Goal: Task Accomplishment & Management: Manage account settings

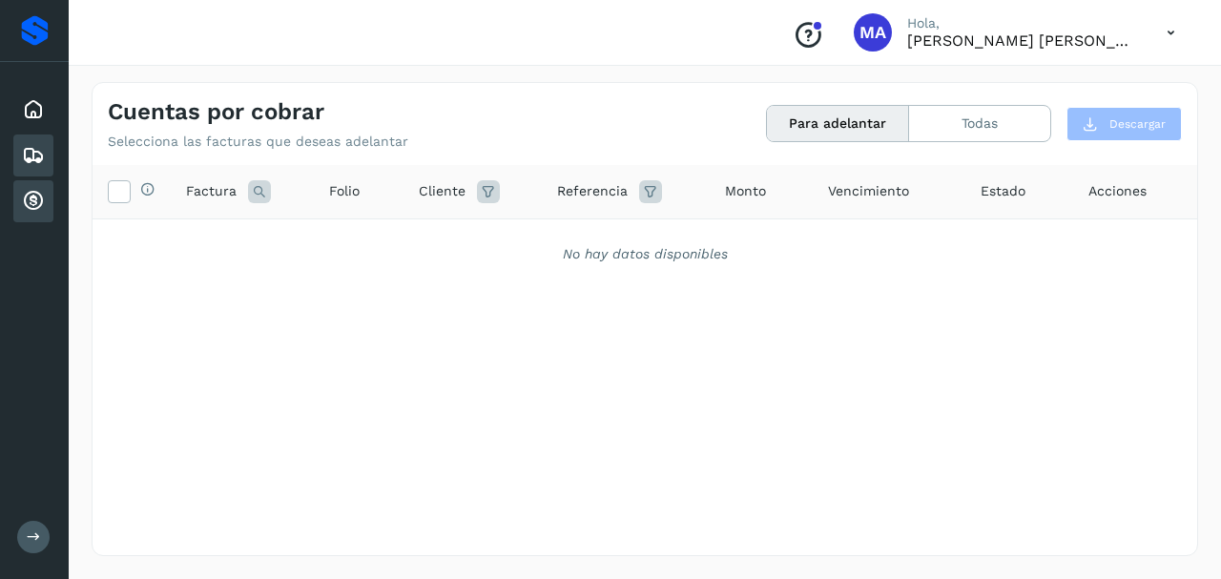
click at [32, 144] on icon at bounding box center [33, 155] width 23 height 23
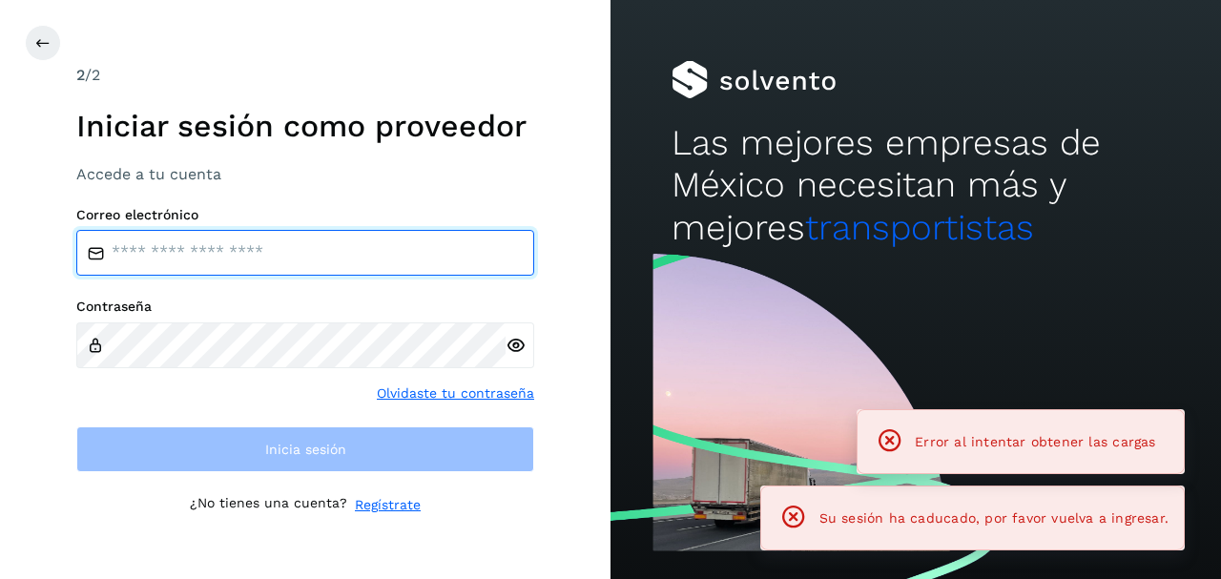
click at [155, 243] on input "email" at bounding box center [305, 253] width 458 height 46
type input "**********"
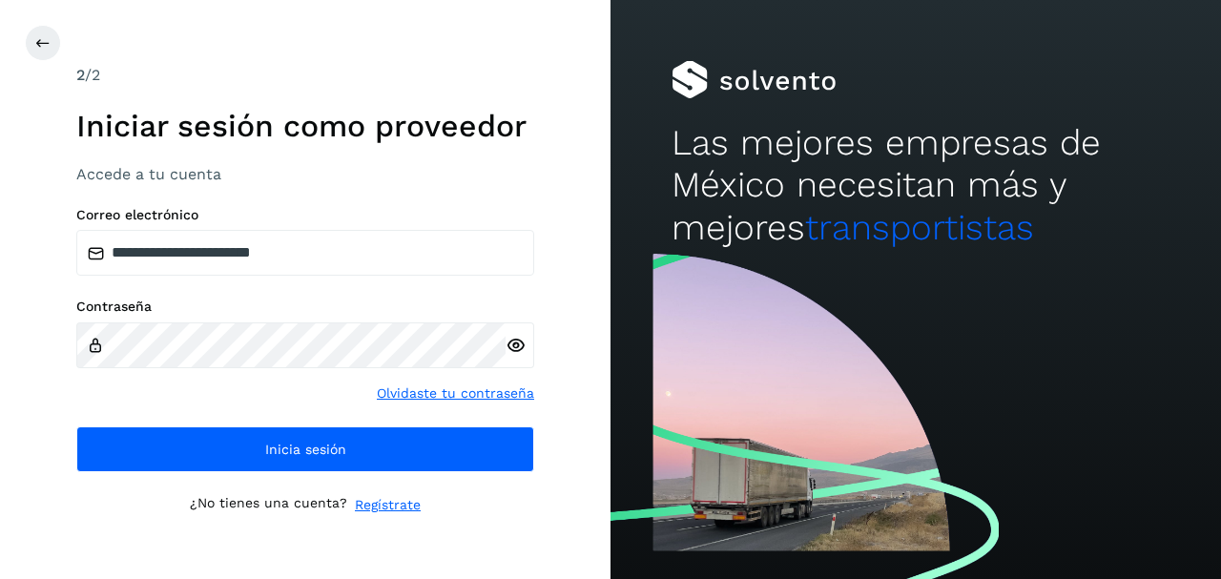
drag, startPoint x: 513, startPoint y: 343, endPoint x: 507, endPoint y: 357, distance: 15.8
click at [511, 345] on icon at bounding box center [516, 346] width 20 height 20
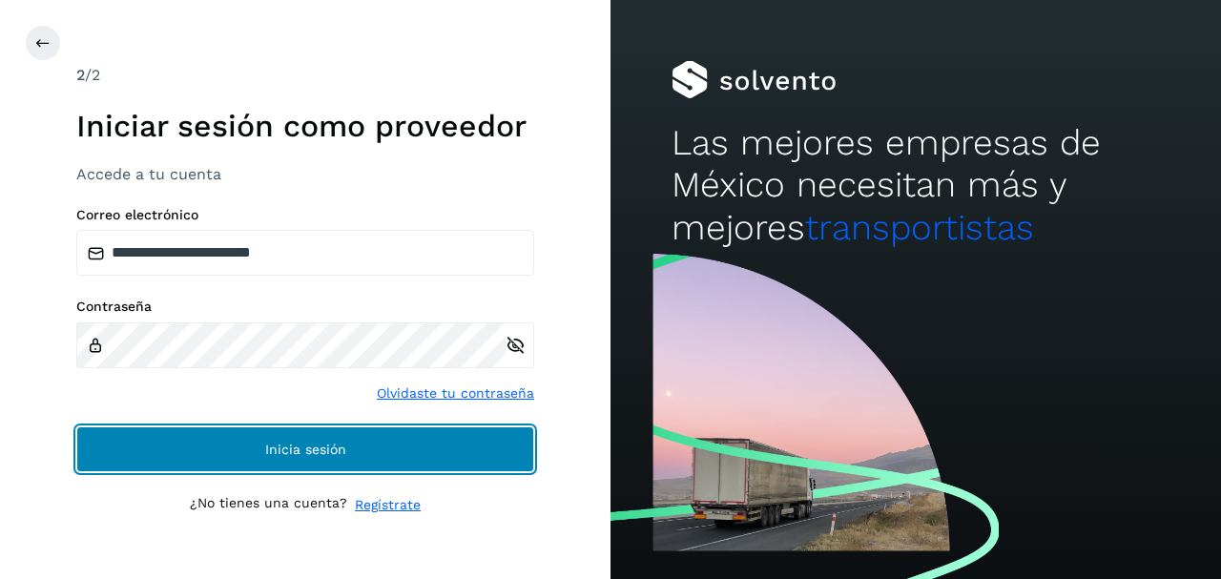
click at [287, 443] on span "Inicia sesión" at bounding box center [305, 449] width 81 height 13
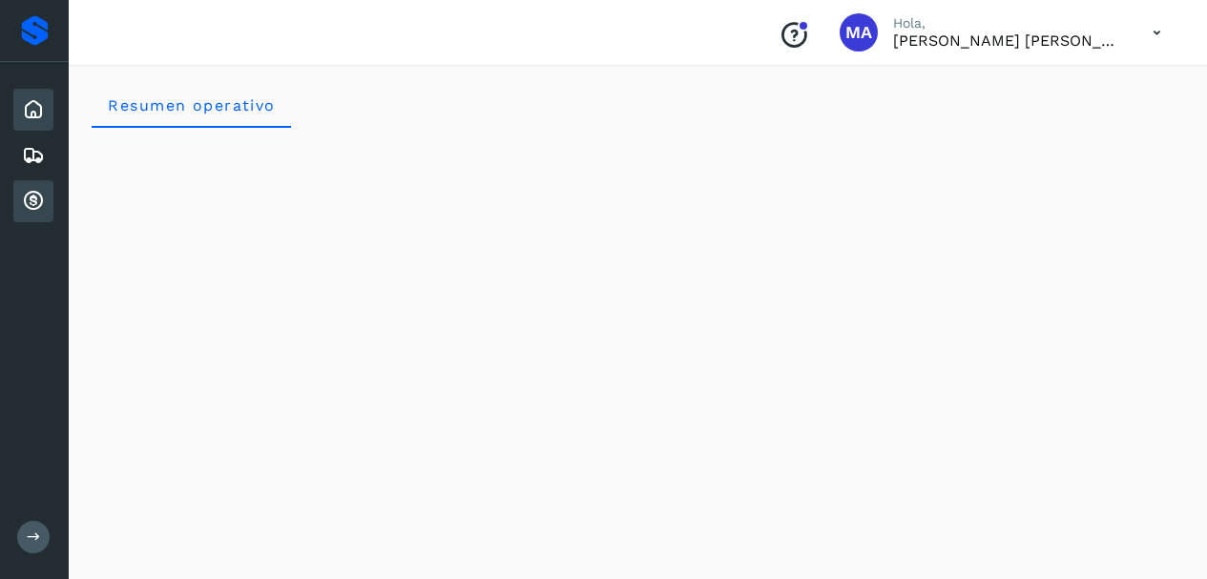
click at [26, 199] on icon at bounding box center [33, 201] width 23 height 23
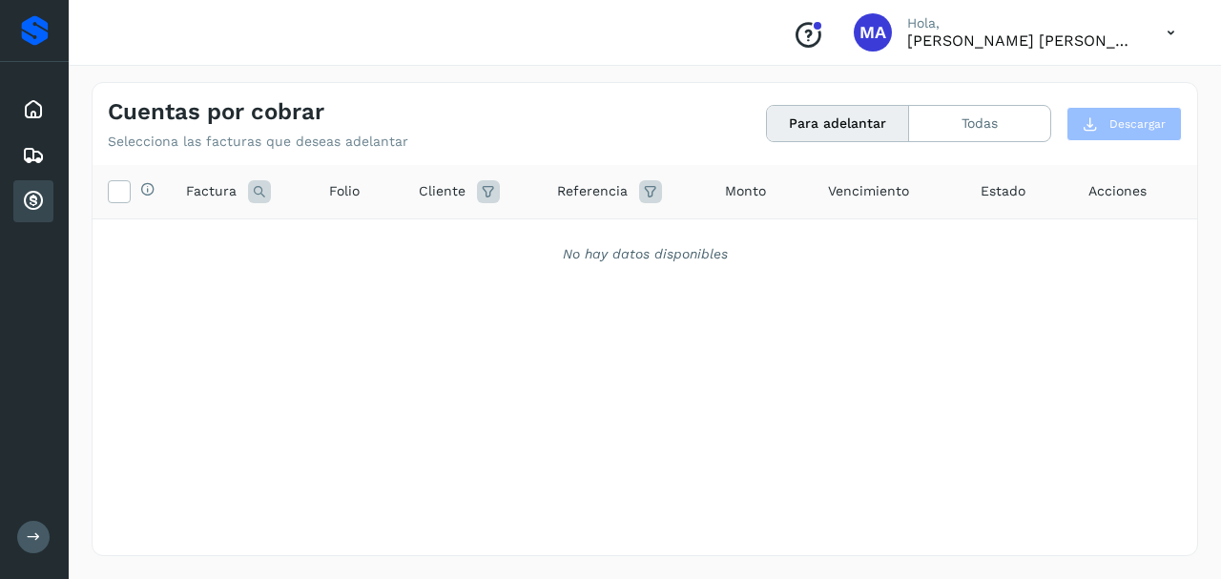
click at [36, 202] on icon at bounding box center [33, 201] width 23 height 23
drag, startPoint x: 64, startPoint y: 202, endPoint x: 55, endPoint y: 208, distance: 10.3
click at [55, 208] on div "Inicio Embarques Cuentas por cobrar" at bounding box center [34, 155] width 69 height 187
drag, startPoint x: 29, startPoint y: 211, endPoint x: 34, endPoint y: 1, distance: 210.0
click at [30, 207] on icon at bounding box center [33, 201] width 23 height 23
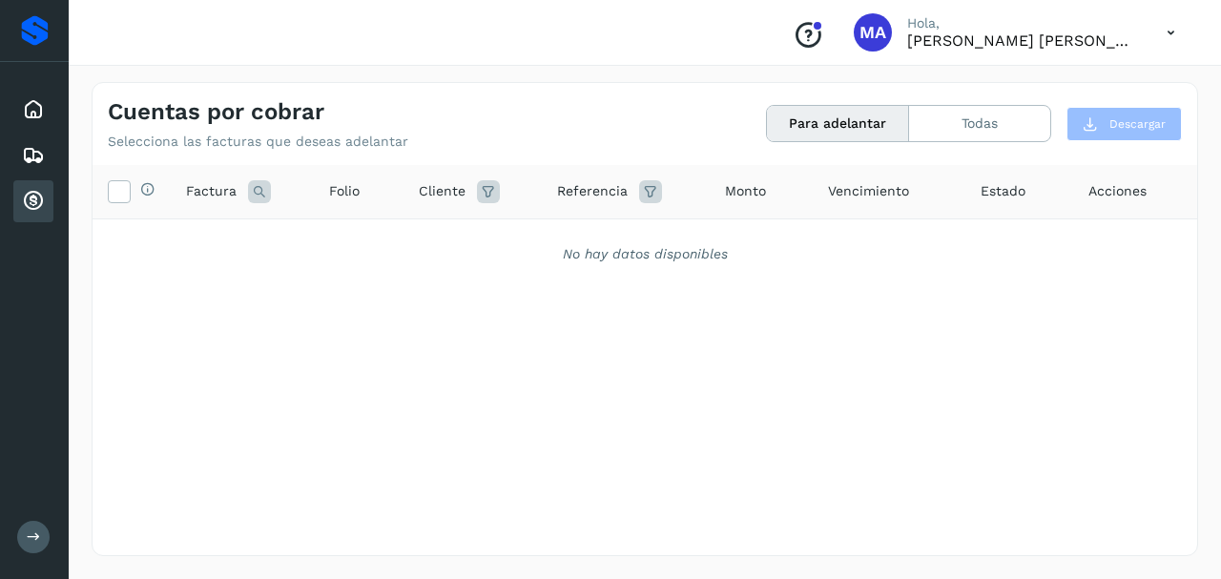
click at [34, 38] on div "Proveedores" at bounding box center [35, 30] width 28 height 31
click at [8, 109] on div "Inicio Embarques Cuentas por cobrar" at bounding box center [34, 155] width 69 height 187
click at [30, 112] on icon at bounding box center [33, 109] width 23 height 23
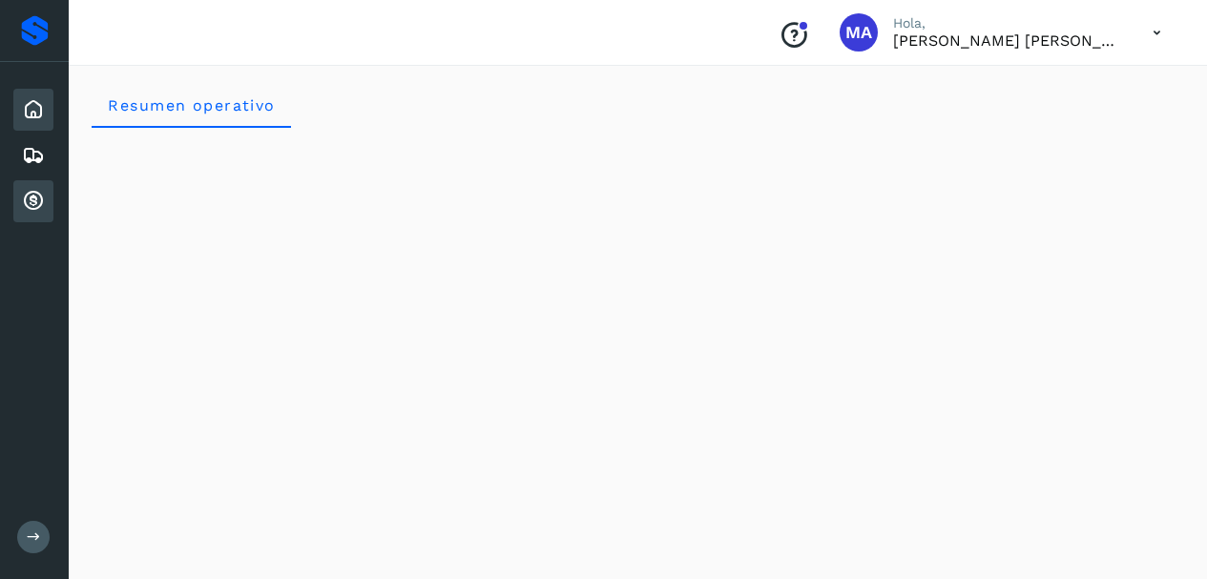
click at [37, 197] on icon at bounding box center [33, 201] width 23 height 23
